Goal: Information Seeking & Learning: Find specific page/section

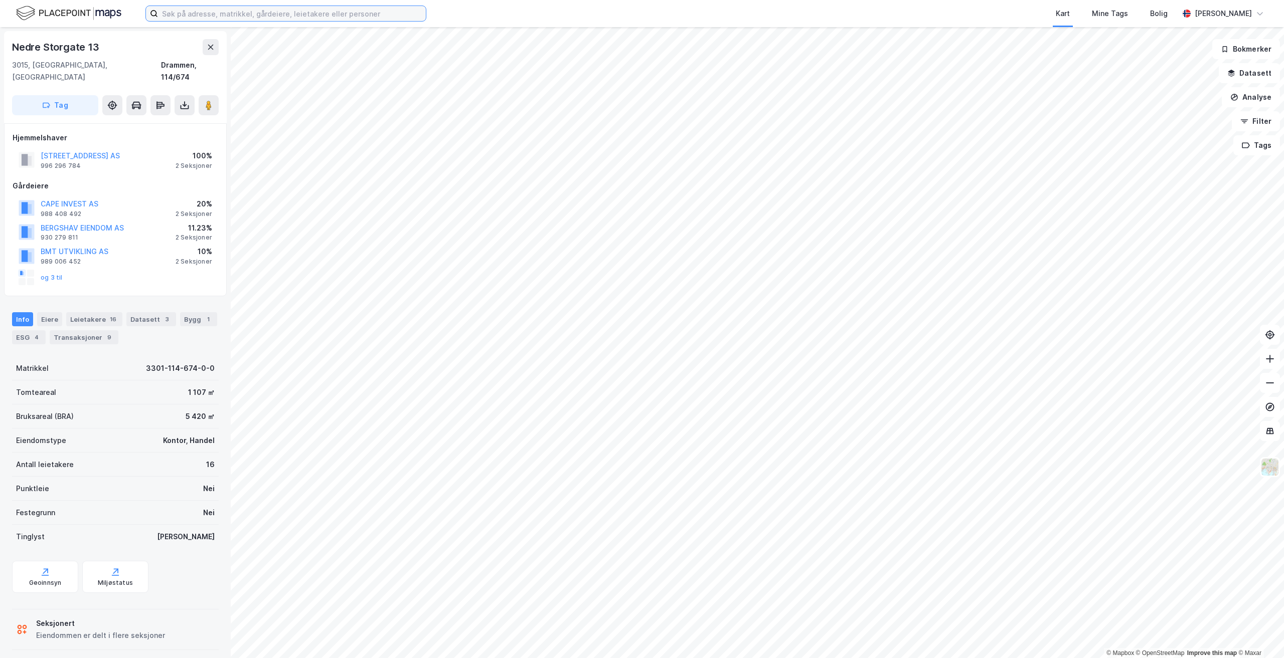
click at [192, 10] on input at bounding box center [292, 13] width 268 height 15
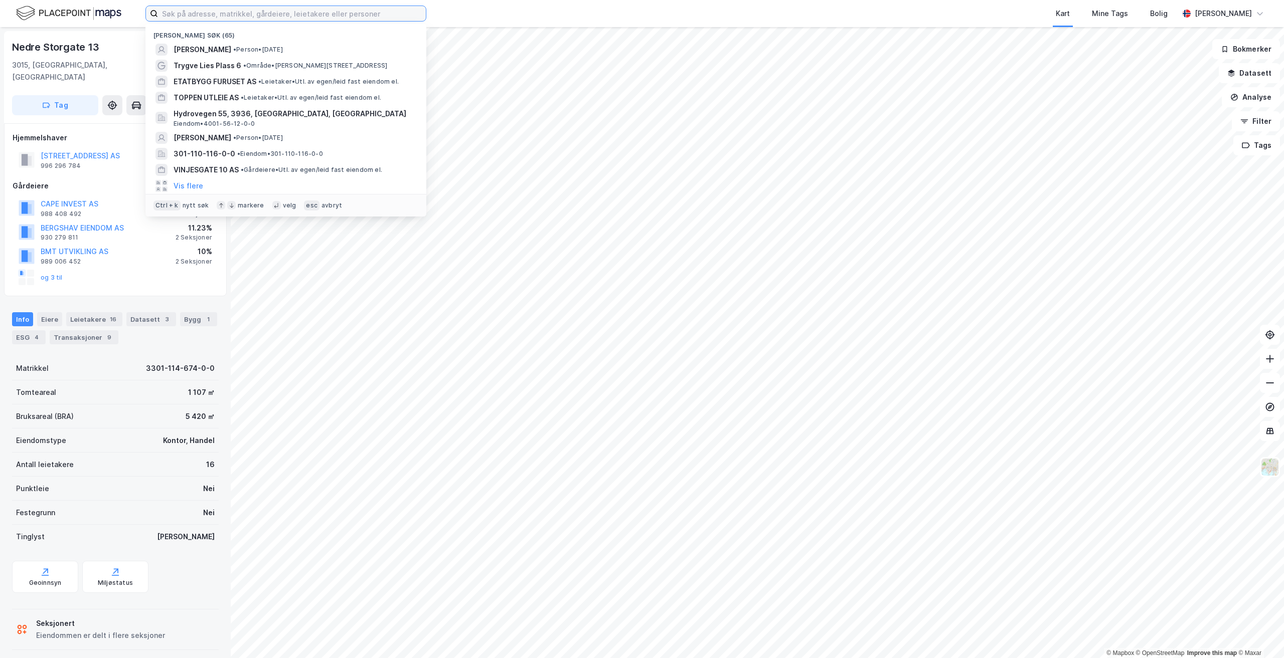
click at [193, 11] on input at bounding box center [292, 13] width 268 height 15
click at [206, 77] on span "ETATBYGG FURUSET AS" at bounding box center [214, 82] width 83 height 12
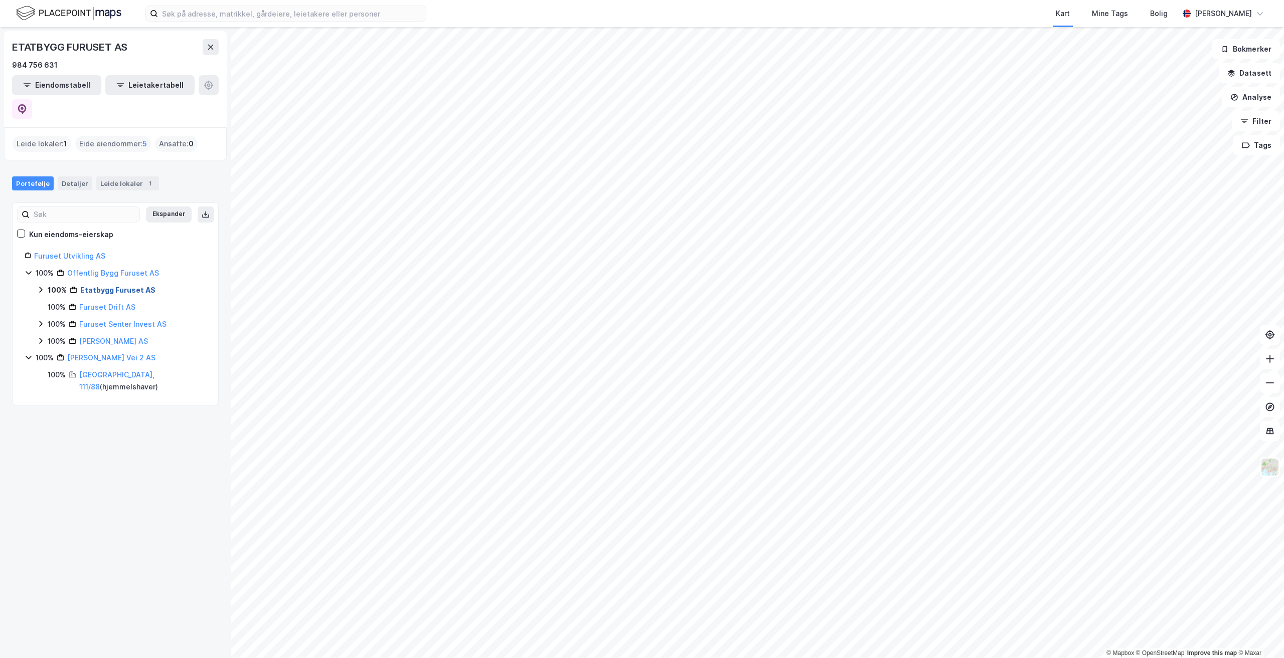
click at [107, 286] on link "Etatbygg Furuset AS" at bounding box center [117, 290] width 75 height 9
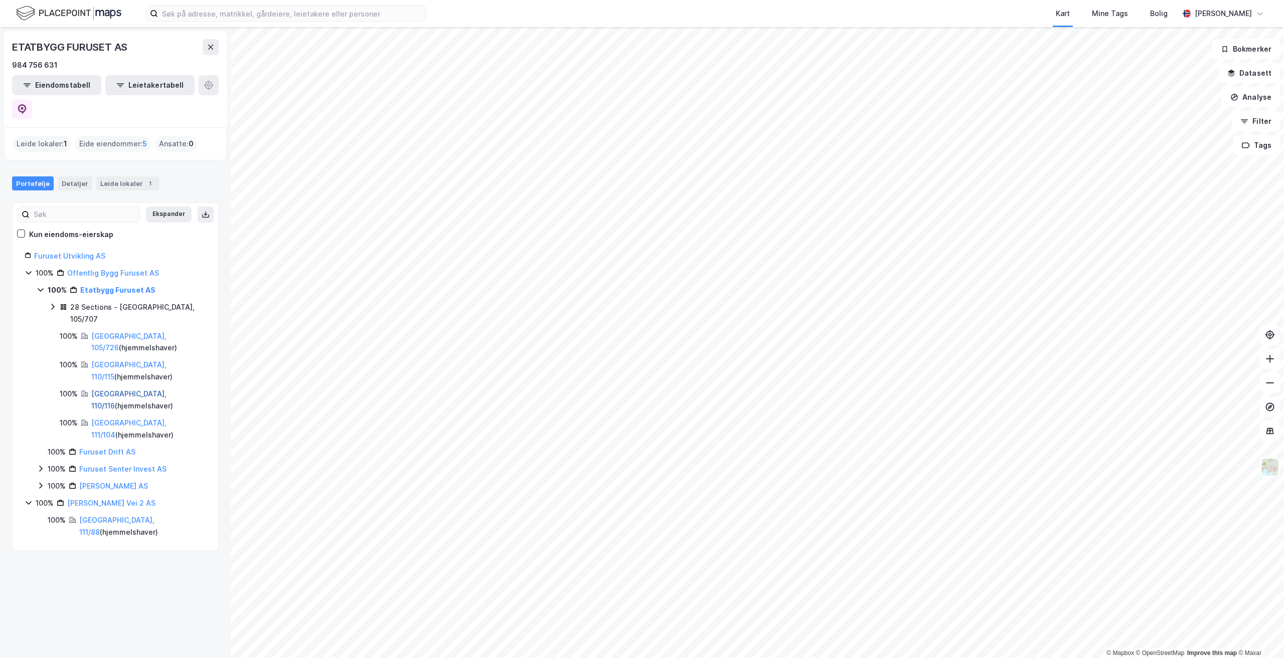
click at [124, 390] on link "[GEOGRAPHIC_DATA], 110/116" at bounding box center [128, 400] width 75 height 21
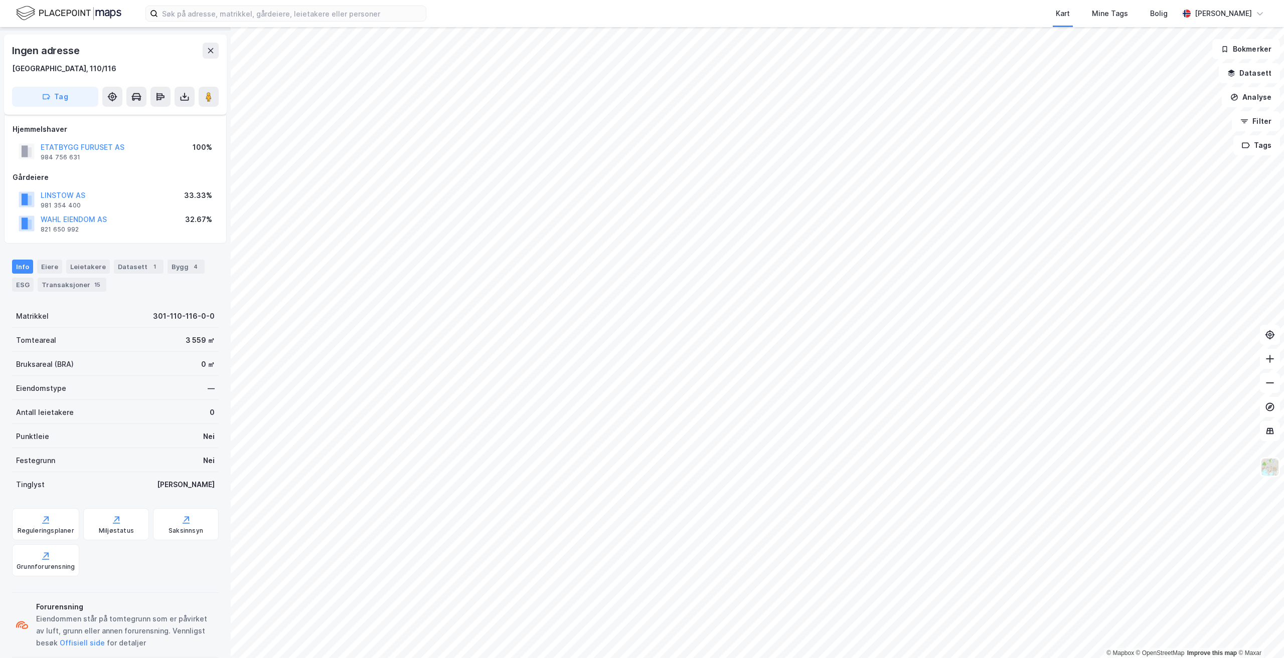
scroll to position [44, 0]
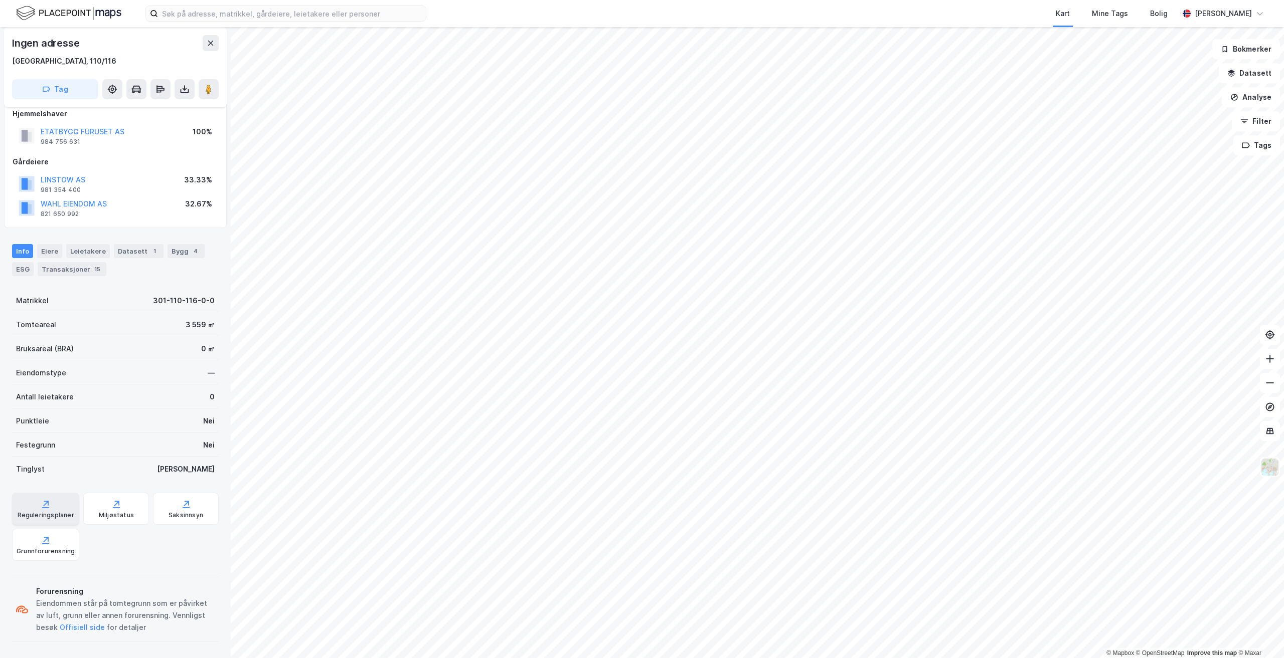
click at [52, 508] on div "Reguleringsplaner" at bounding box center [45, 509] width 67 height 32
